Goal: Navigation & Orientation: Find specific page/section

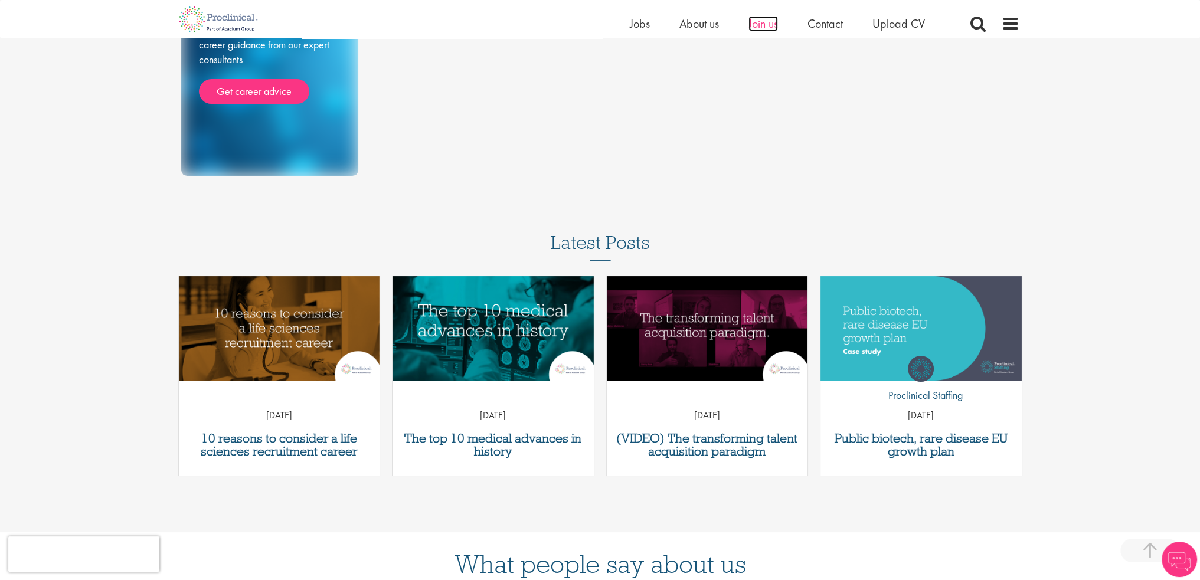
click at [757, 28] on span "Join us" at bounding box center [763, 23] width 30 height 15
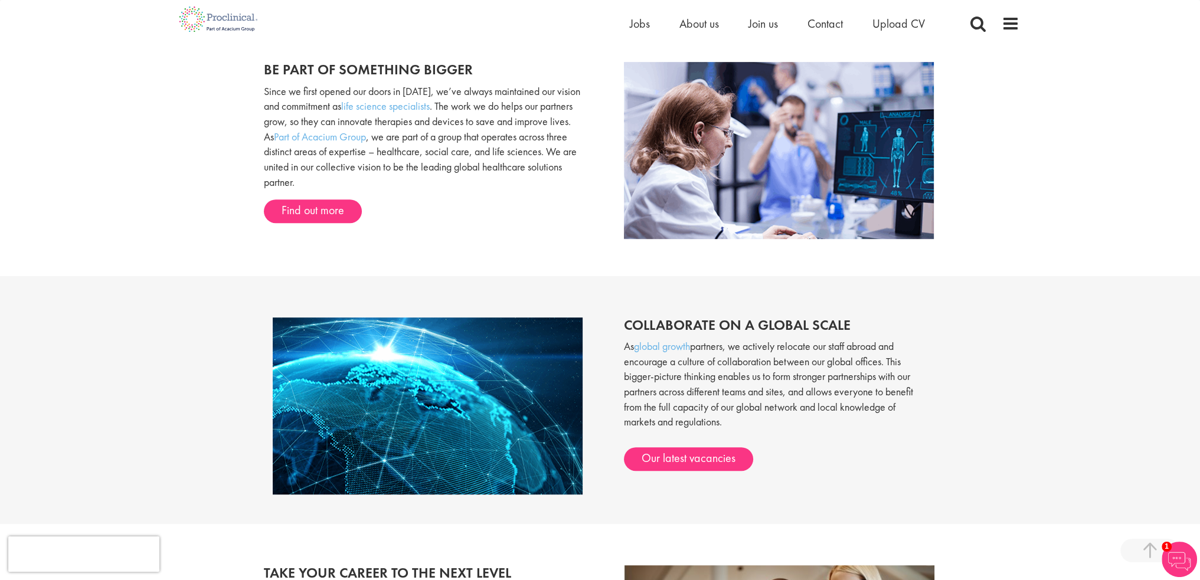
scroll to position [944, 0]
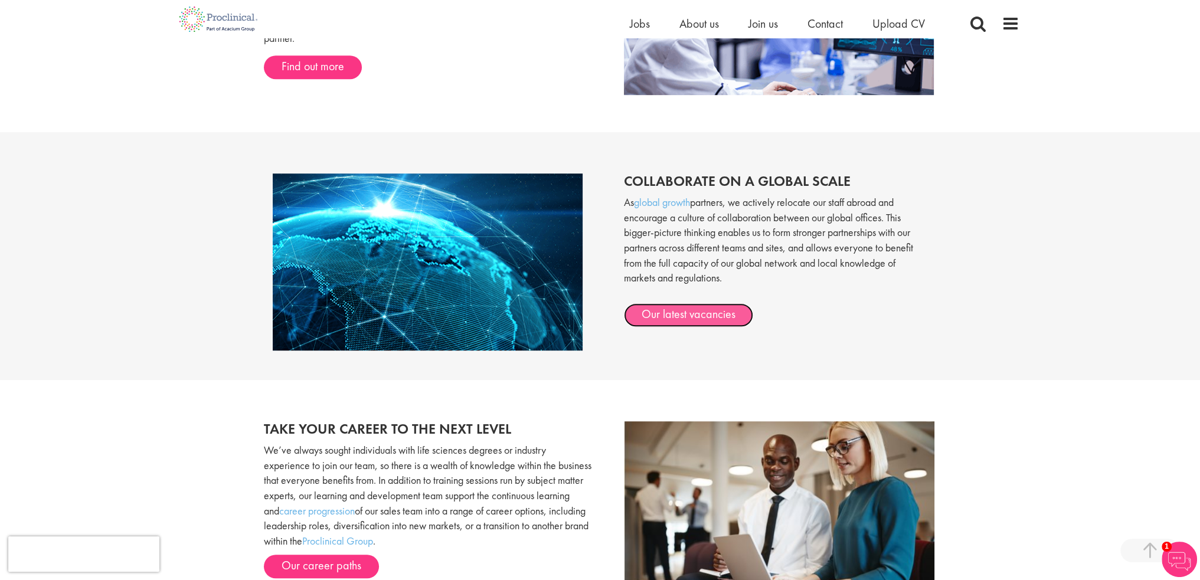
click at [667, 310] on link "Our latest vacancies" at bounding box center [688, 315] width 129 height 24
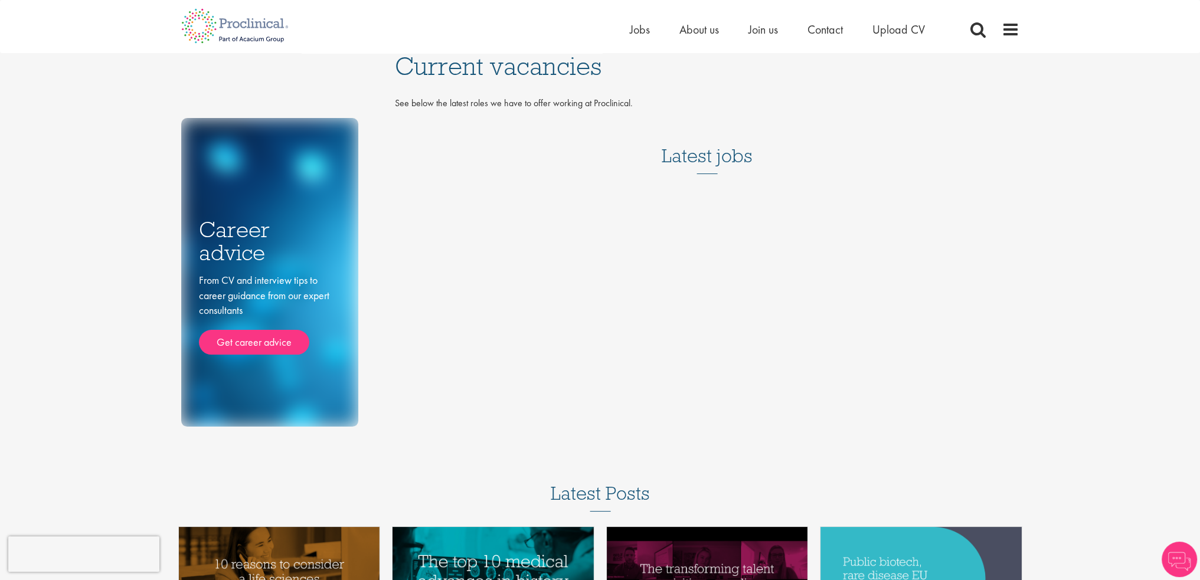
click at [710, 143] on h3 "Latest jobs" at bounding box center [707, 145] width 91 height 58
click at [688, 172] on h3 "Latest jobs" at bounding box center [707, 145] width 91 height 58
click at [651, 244] on div "Career advice From CV and interview tips to career guidance from our expert con…" at bounding box center [600, 240] width 856 height 374
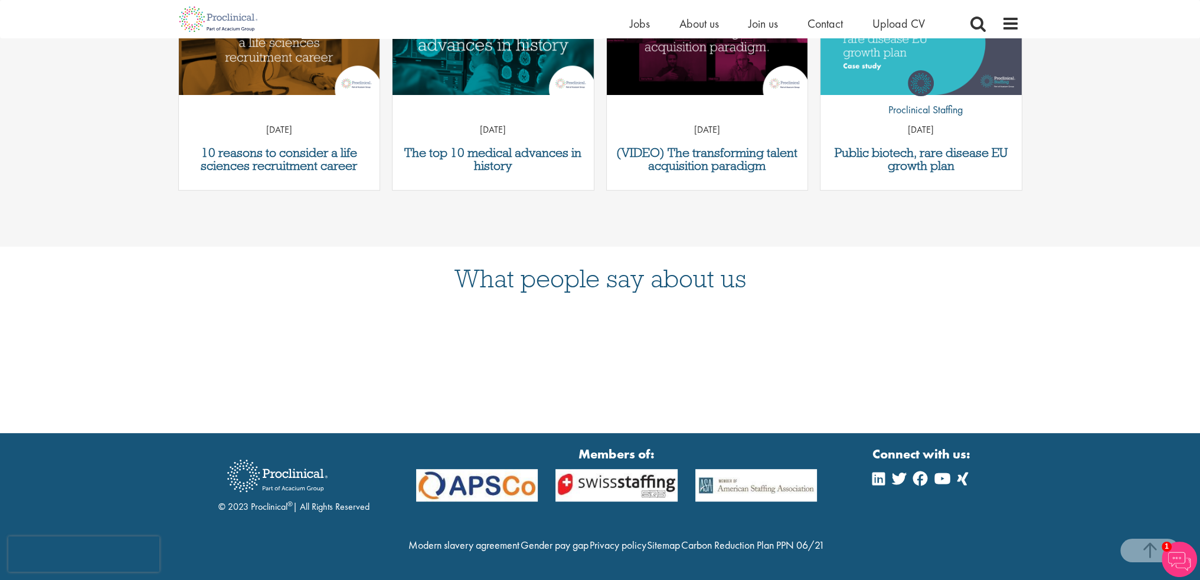
scroll to position [547, 0]
